Goal: Transaction & Acquisition: Purchase product/service

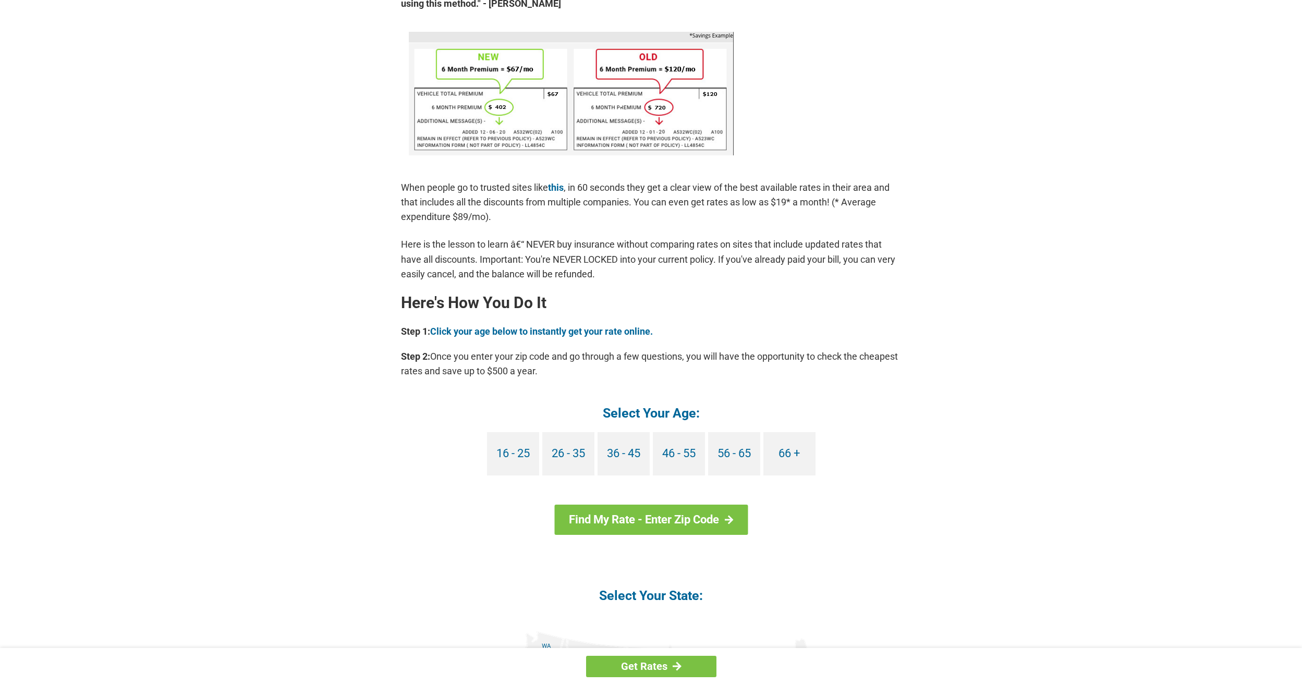
scroll to position [678, 0]
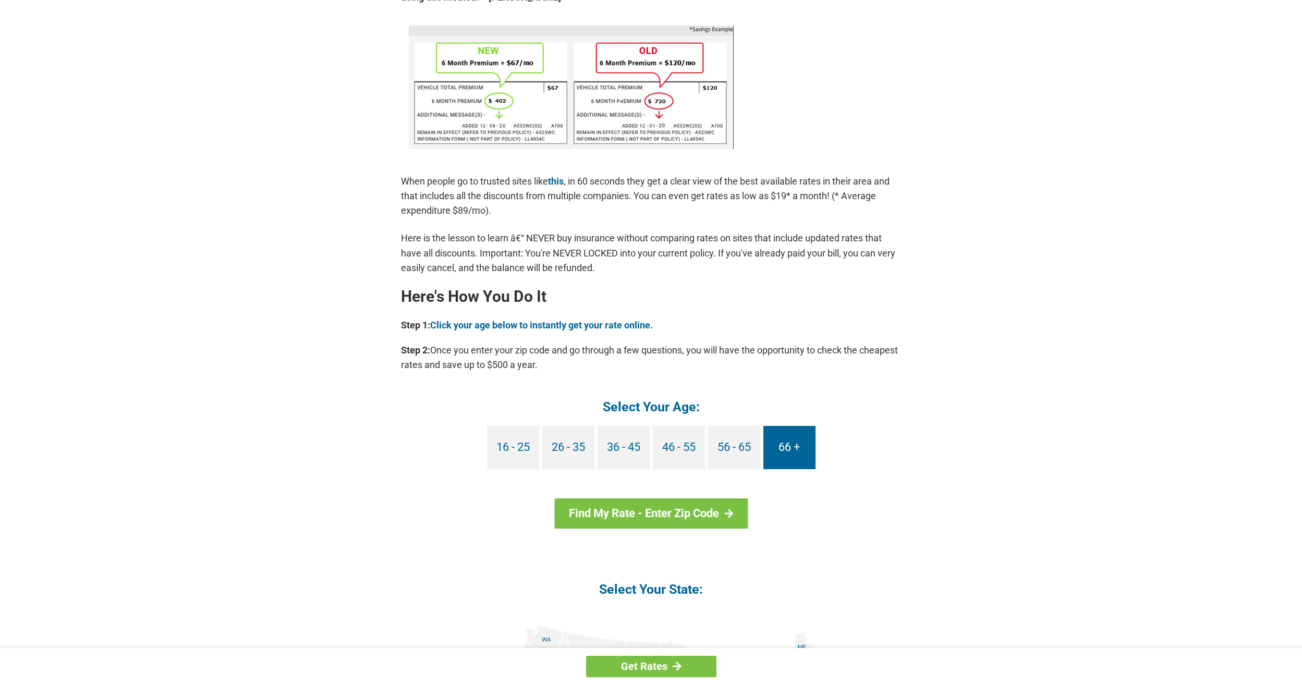
click at [794, 444] on link "66 +" at bounding box center [789, 447] width 52 height 43
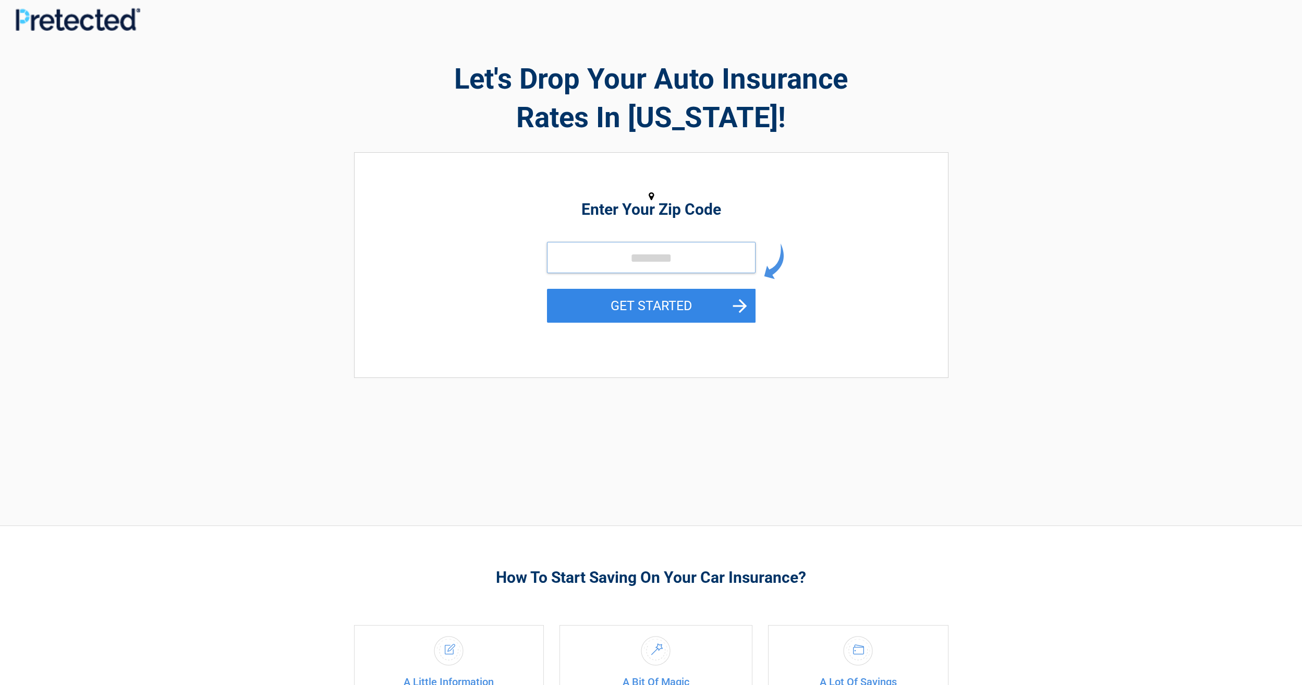
click at [564, 247] on input "tel" at bounding box center [651, 257] width 209 height 31
type input "*****"
click at [600, 303] on button "GET STARTED" at bounding box center [651, 306] width 209 height 34
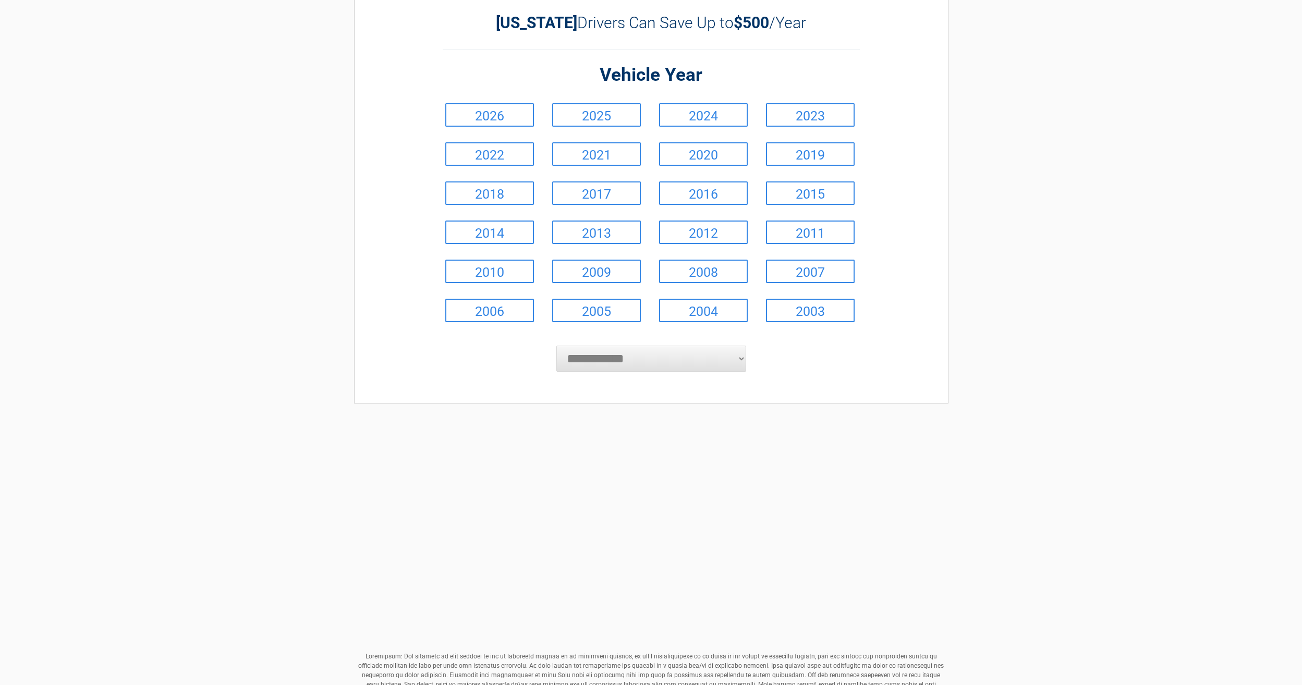
scroll to position [52, 0]
